Goal: Check status

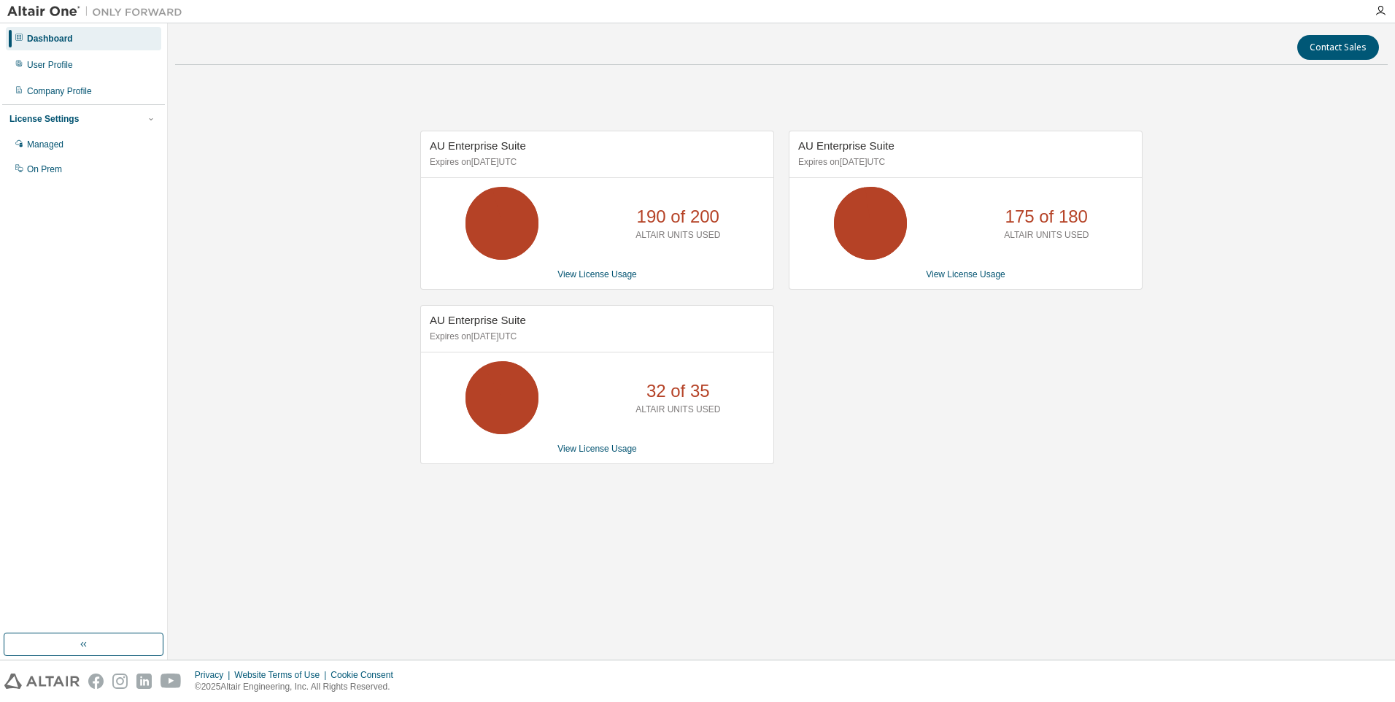
click at [353, 312] on div "AU Enterprise Suite Expires on [DATE] UTC 190 of 200 ALTAIR UNITS USED View Lic…" at bounding box center [781, 305] width 1213 height 456
